Goal: Book appointment/travel/reservation

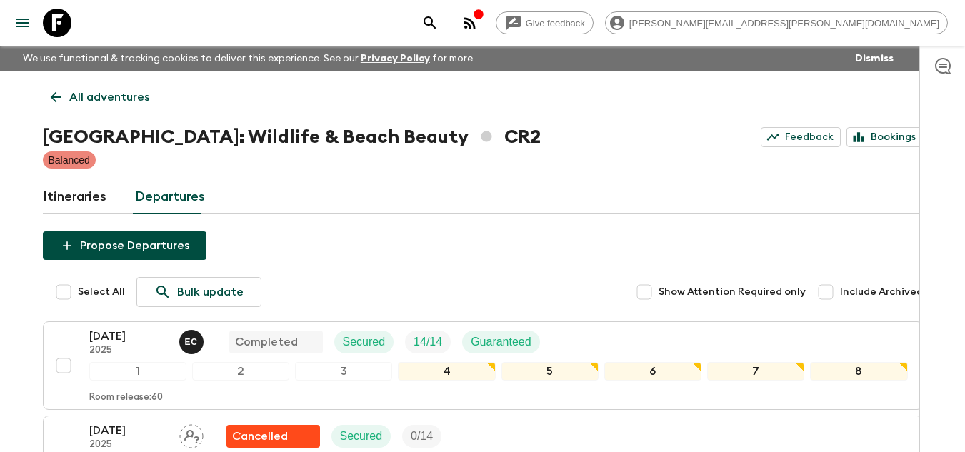
click at [66, 21] on icon at bounding box center [57, 23] width 29 height 29
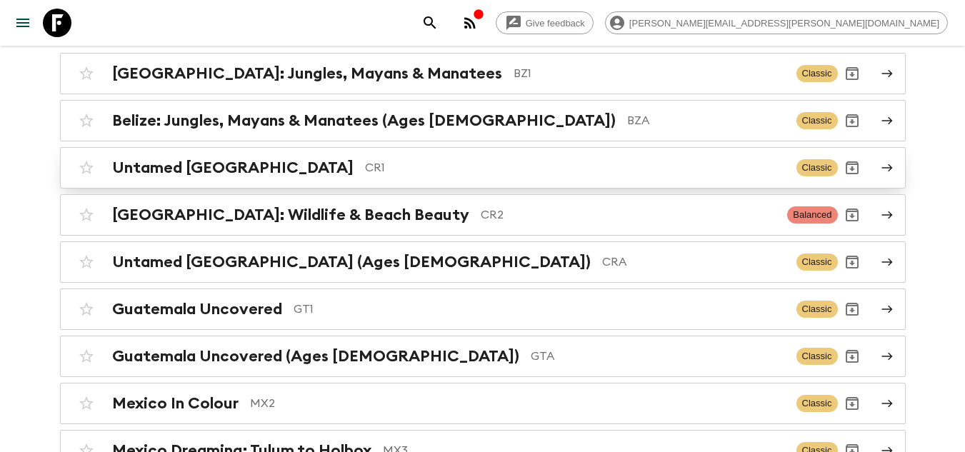
scroll to position [214, 0]
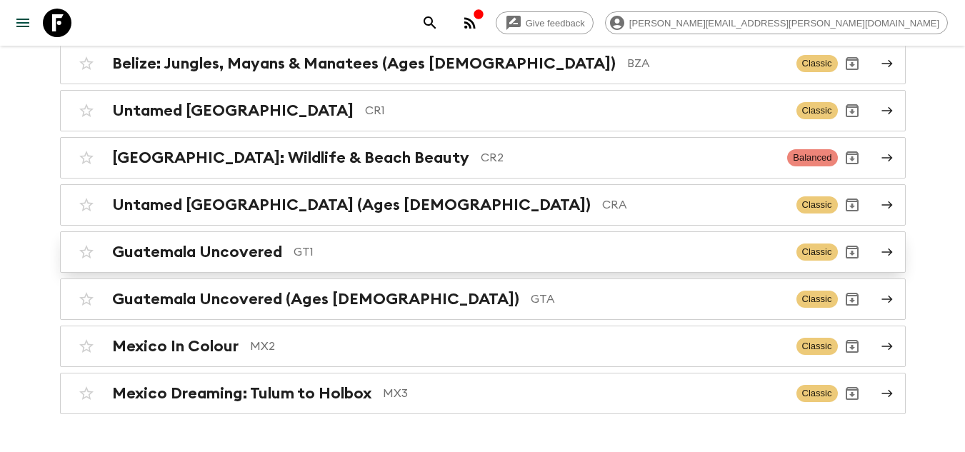
click at [482, 256] on p "GT1" at bounding box center [540, 252] width 492 height 17
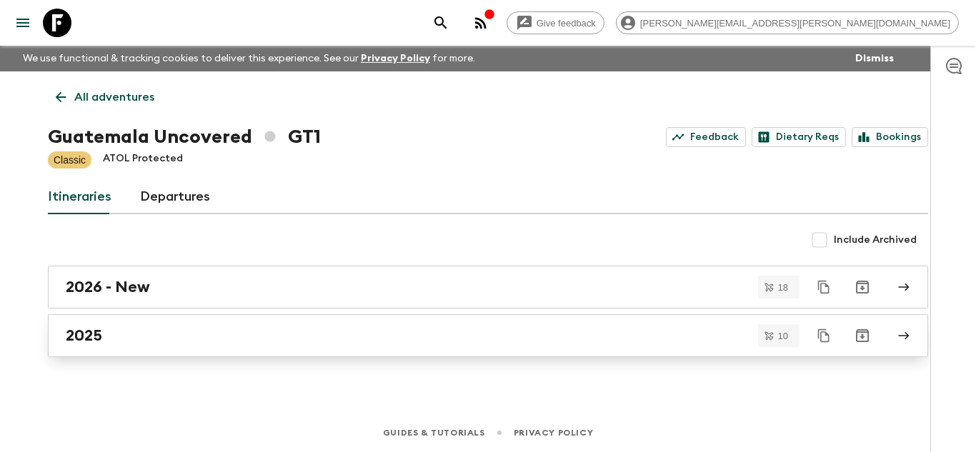
click at [128, 336] on div "2025" at bounding box center [475, 336] width 818 height 19
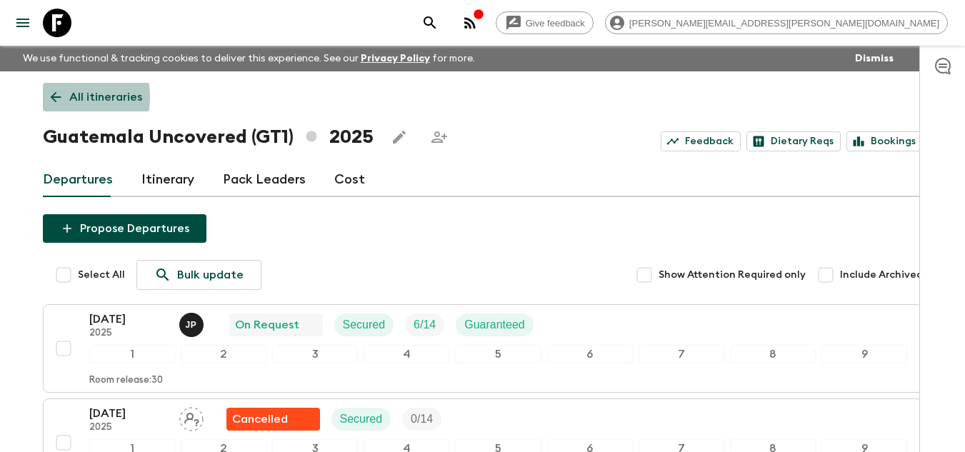
click at [51, 97] on icon at bounding box center [55, 97] width 11 height 11
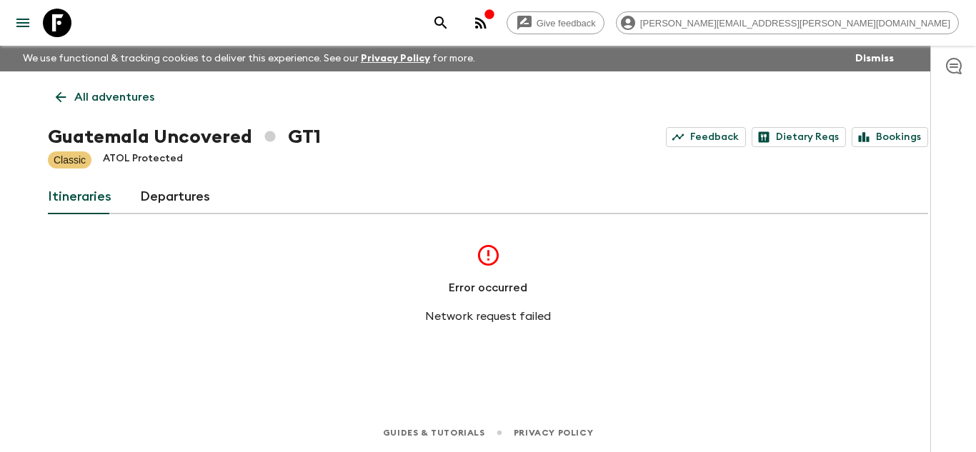
click at [65, 29] on icon at bounding box center [57, 23] width 29 height 29
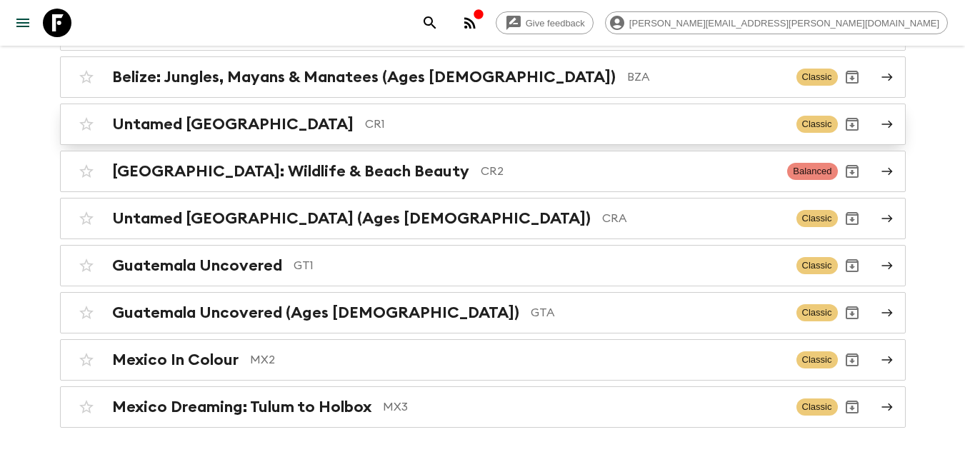
scroll to position [214, 0]
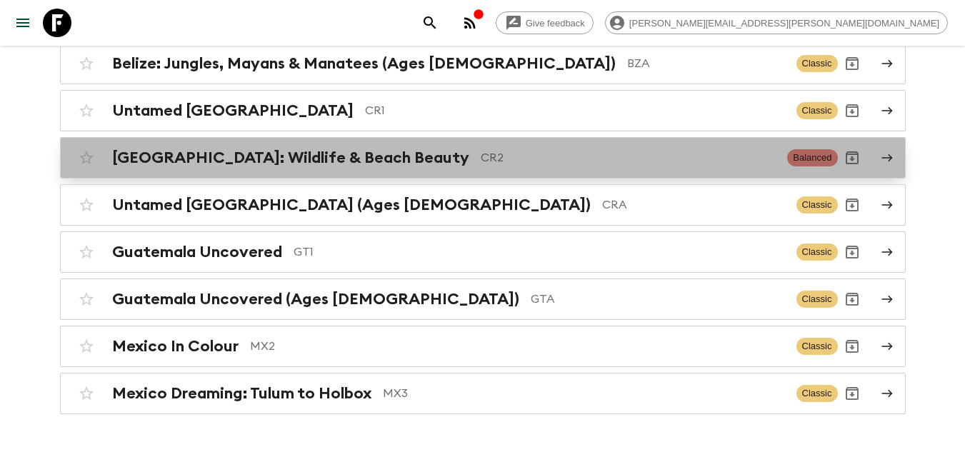
click at [485, 169] on div "Costa Rica: Wildlife & Beach Beauty CR2 Balanced" at bounding box center [455, 158] width 766 height 29
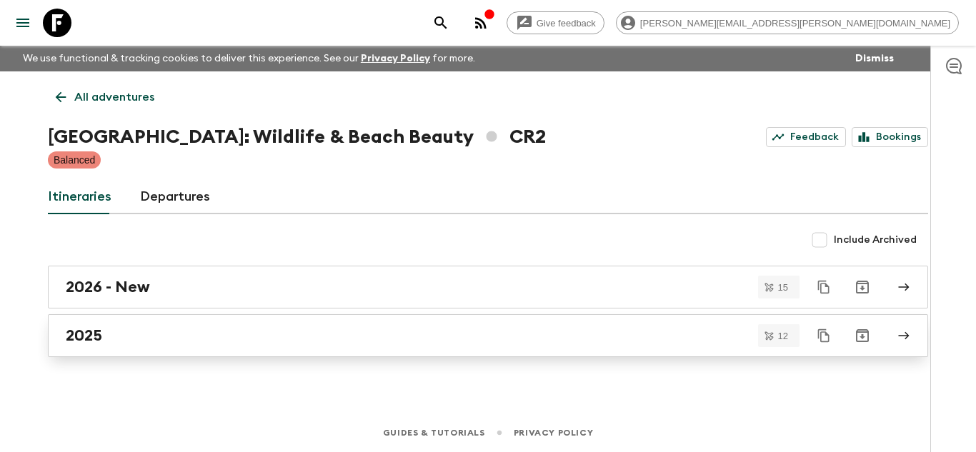
click at [288, 343] on div "2025" at bounding box center [475, 336] width 818 height 19
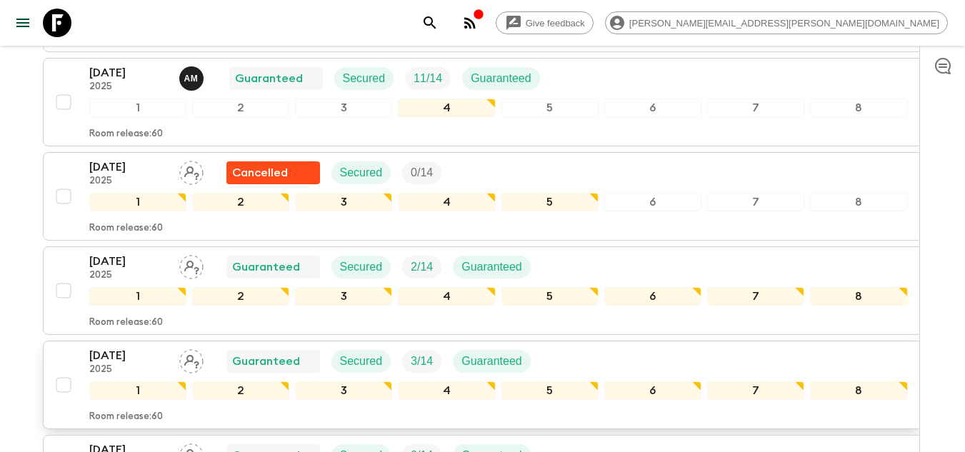
scroll to position [429, 0]
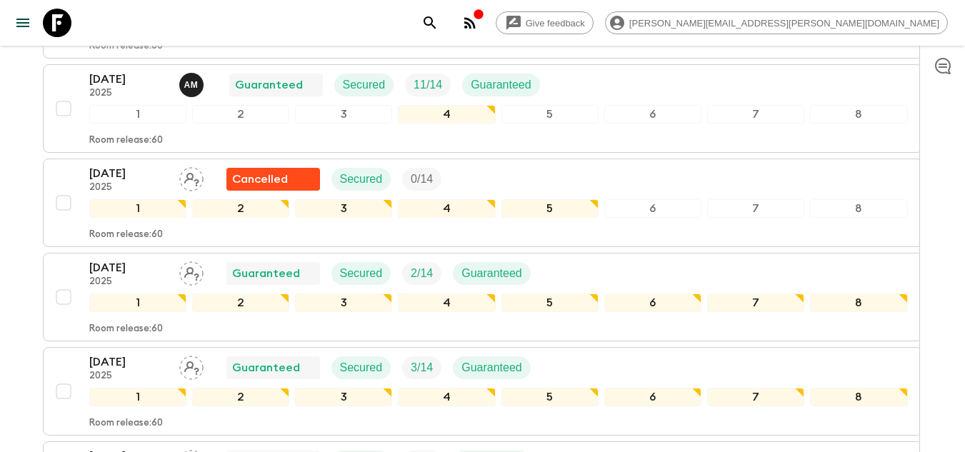
click at [54, 31] on icon at bounding box center [57, 23] width 29 height 29
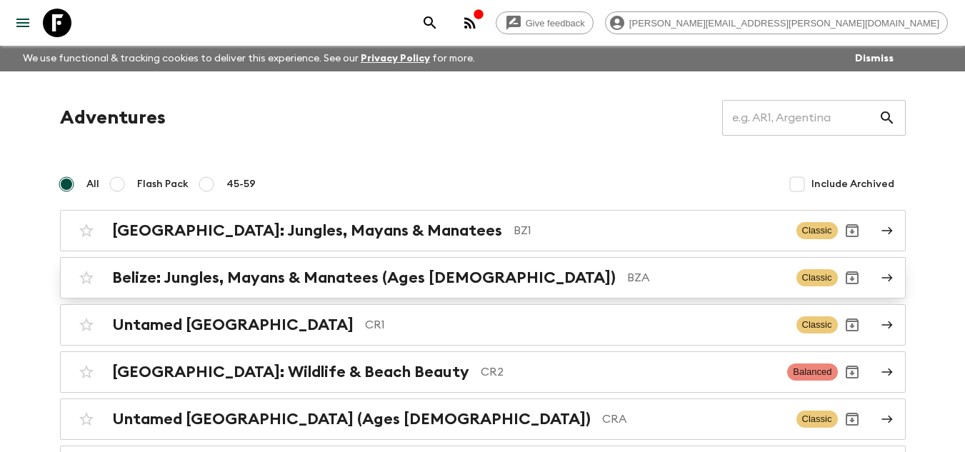
scroll to position [71, 0]
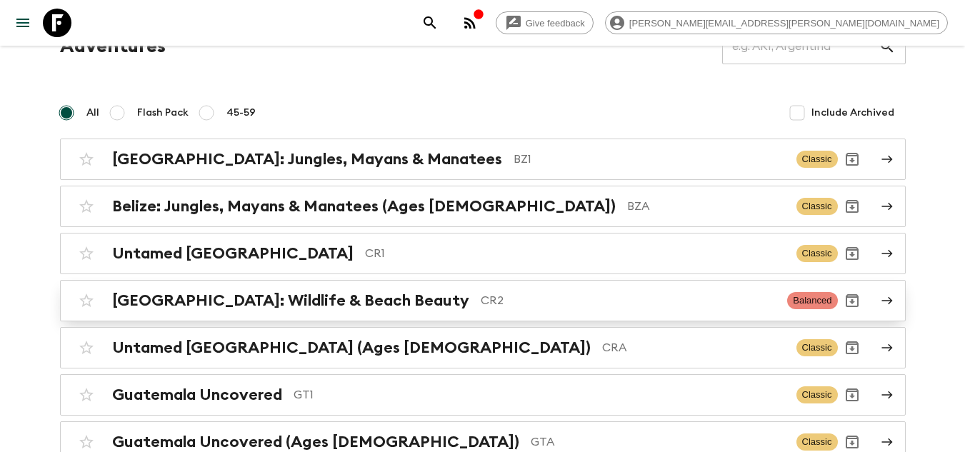
click at [293, 298] on h2 "Costa Rica: Wildlife & Beach Beauty" at bounding box center [290, 301] width 357 height 19
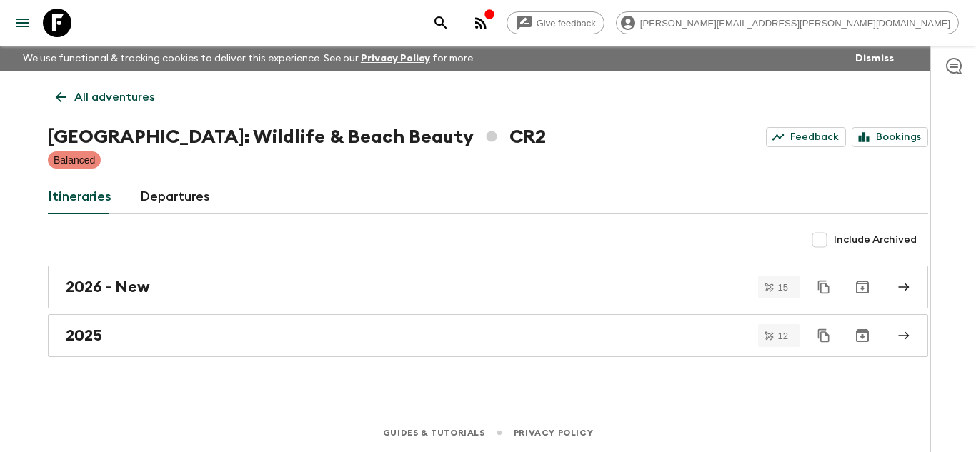
click at [126, 339] on div "2025" at bounding box center [475, 336] width 818 height 19
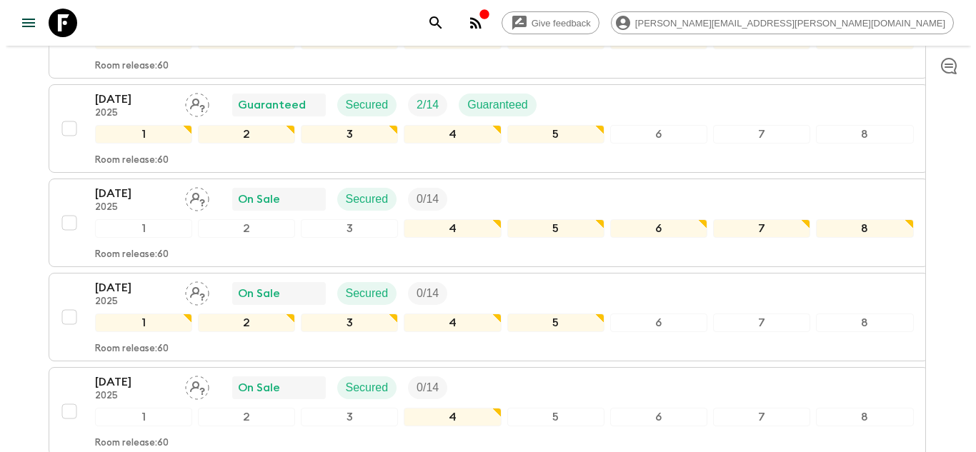
scroll to position [1108, 0]
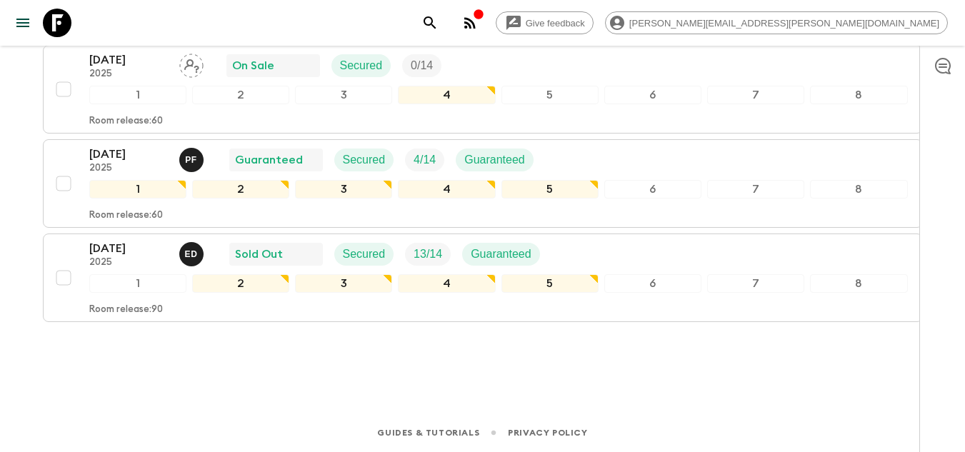
click at [479, 16] on icon "button" at bounding box center [470, 22] width 17 height 17
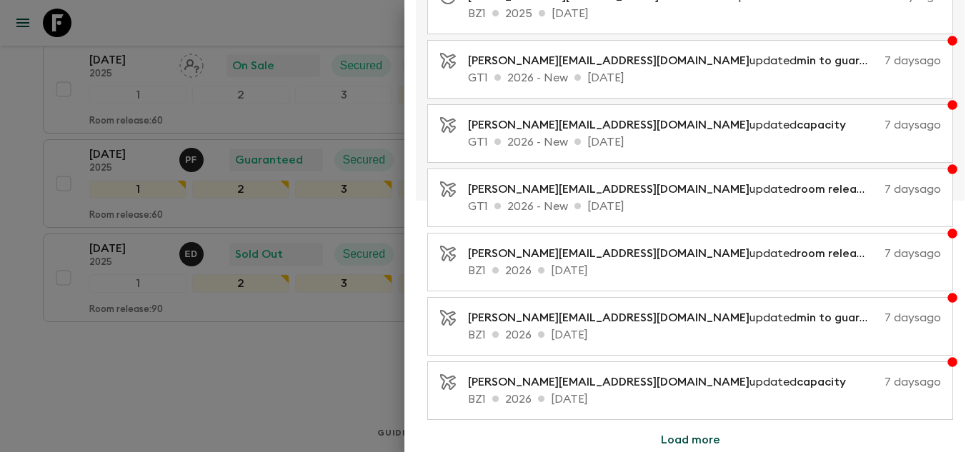
scroll to position [319, 0]
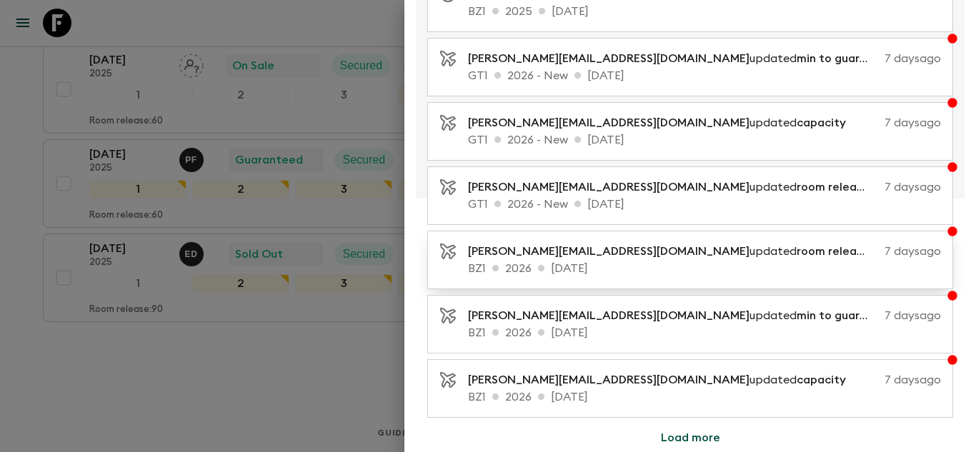
click at [734, 270] on p "BZ1 2026 21 Feb 2026" at bounding box center [704, 268] width 473 height 17
